Goal: Task Accomplishment & Management: Manage account settings

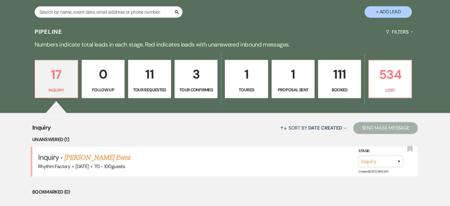
scroll to position [118, 0]
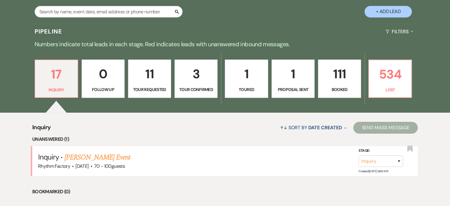
click at [344, 74] on p "111" at bounding box center [339, 74] width 35 height 20
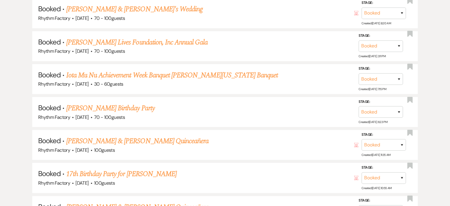
scroll to position [740, 0]
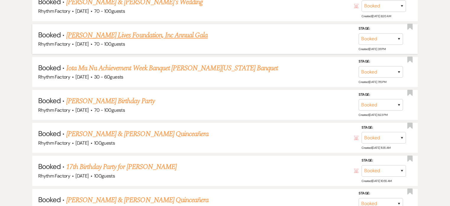
click at [120, 33] on link "[PERSON_NAME] Lives Foundation, Inc Annual Gala" at bounding box center [137, 35] width 142 height 11
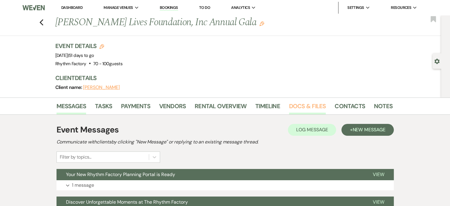
click at [304, 105] on link "Docs & Files" at bounding box center [307, 107] width 37 height 13
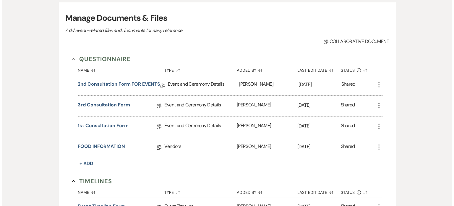
scroll to position [118, 0]
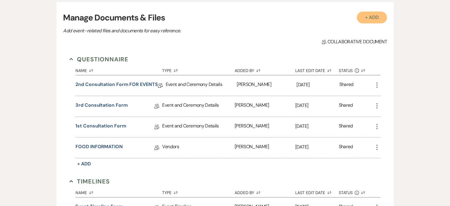
click at [380, 12] on button "+ Add" at bounding box center [372, 18] width 30 height 12
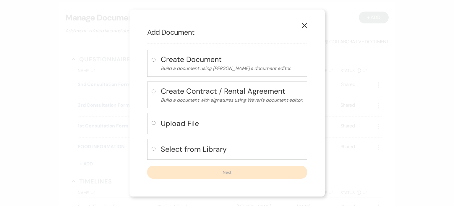
click at [156, 124] on label at bounding box center [155, 125] width 6 height 10
click at [156, 124] on input "radio" at bounding box center [154, 123] width 4 height 4
radio input "true"
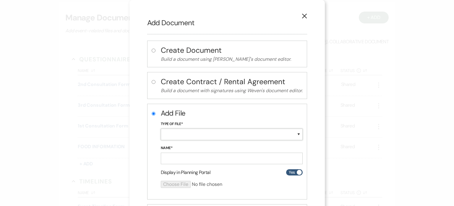
click at [297, 135] on select "Special Event Insurance Vendor Certificate of Insurance Contracts / Rental Agre…" at bounding box center [232, 134] width 142 height 12
select select "10"
click at [161, 128] on select "Special Event Insurance Vendor Certificate of Insurance Contracts / Rental Agre…" at bounding box center [232, 134] width 142 height 12
click at [176, 159] on input "Name*" at bounding box center [232, 158] width 142 height 12
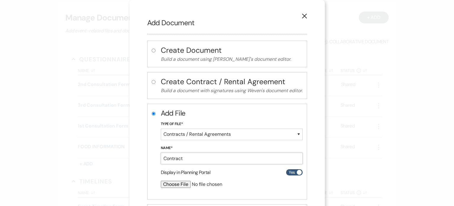
type input "Contract"
click at [169, 184] on input "file" at bounding box center [216, 183] width 111 height 7
type input "C:\fakepath\Roussel_KaTori_TENOR EVENT_Rhythm Factory Contract and Rental Agree…"
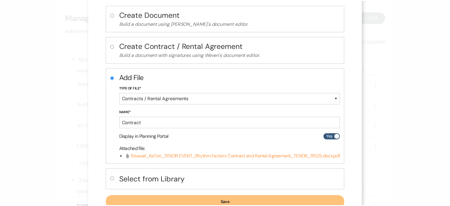
scroll to position [56, 0]
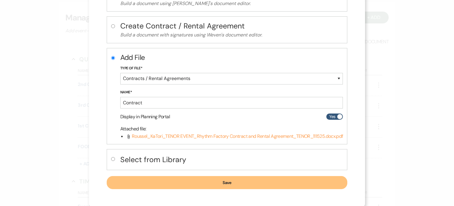
click at [225, 181] on button "Save" at bounding box center [227, 182] width 241 height 13
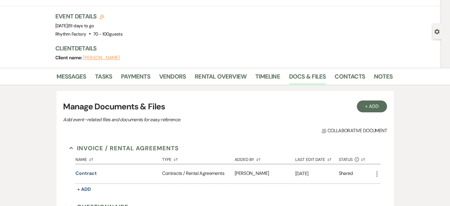
scroll to position [0, 0]
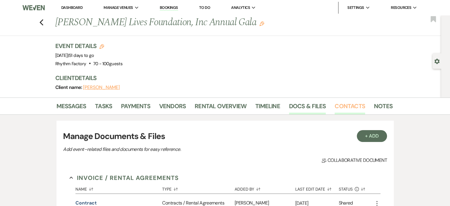
click at [348, 108] on link "Contacts" at bounding box center [350, 107] width 30 height 13
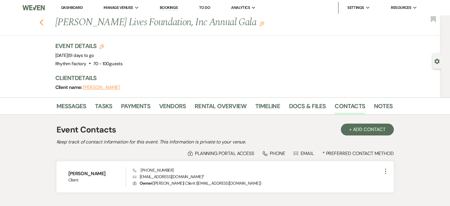
click at [43, 21] on use "button" at bounding box center [41, 22] width 4 height 7
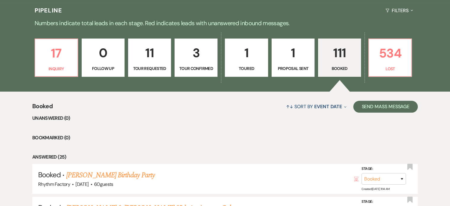
scroll to position [118, 0]
